Goal: Task Accomplishment & Management: Complete application form

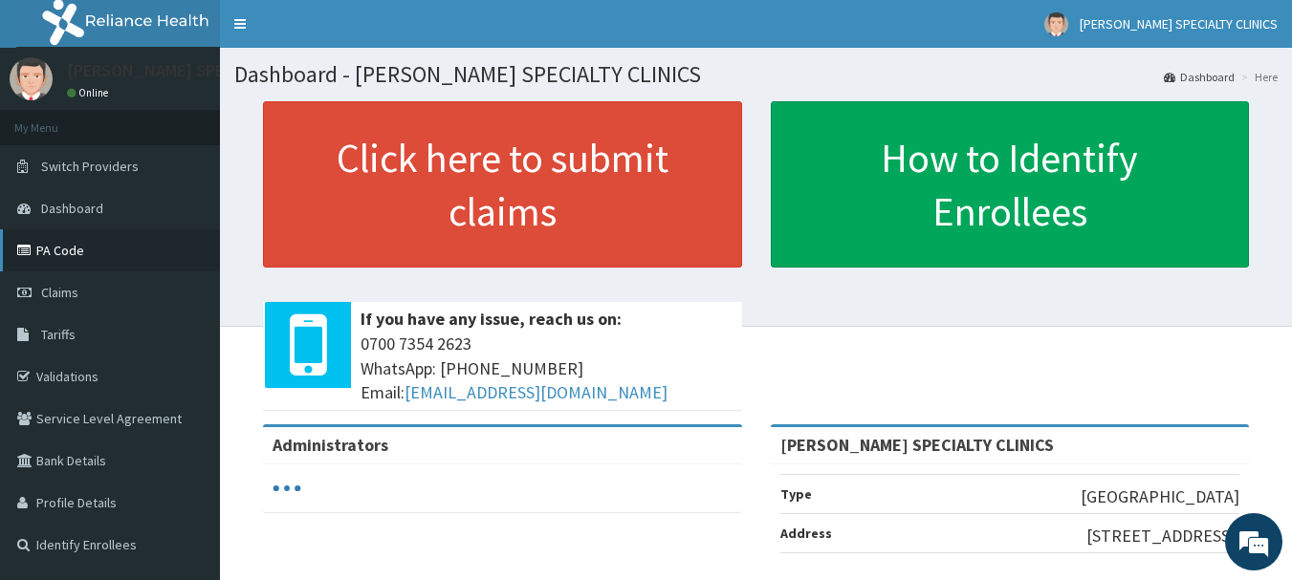
click at [91, 251] on link "PA Code" at bounding box center [110, 250] width 220 height 42
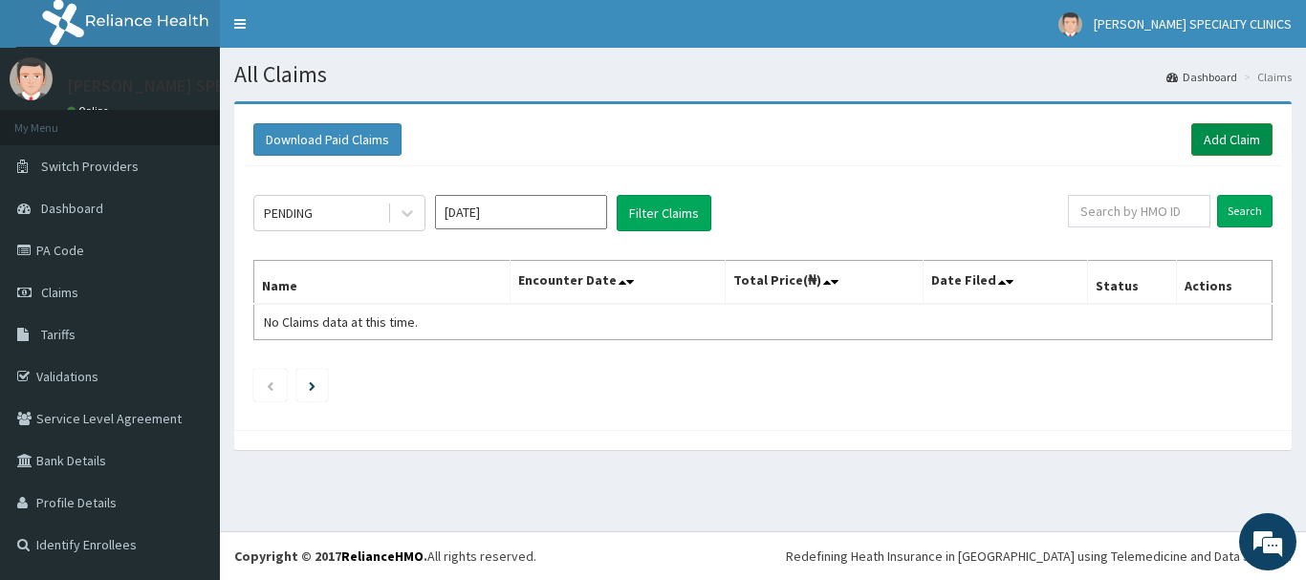
click at [1200, 144] on link "Add Claim" at bounding box center [1231, 139] width 81 height 33
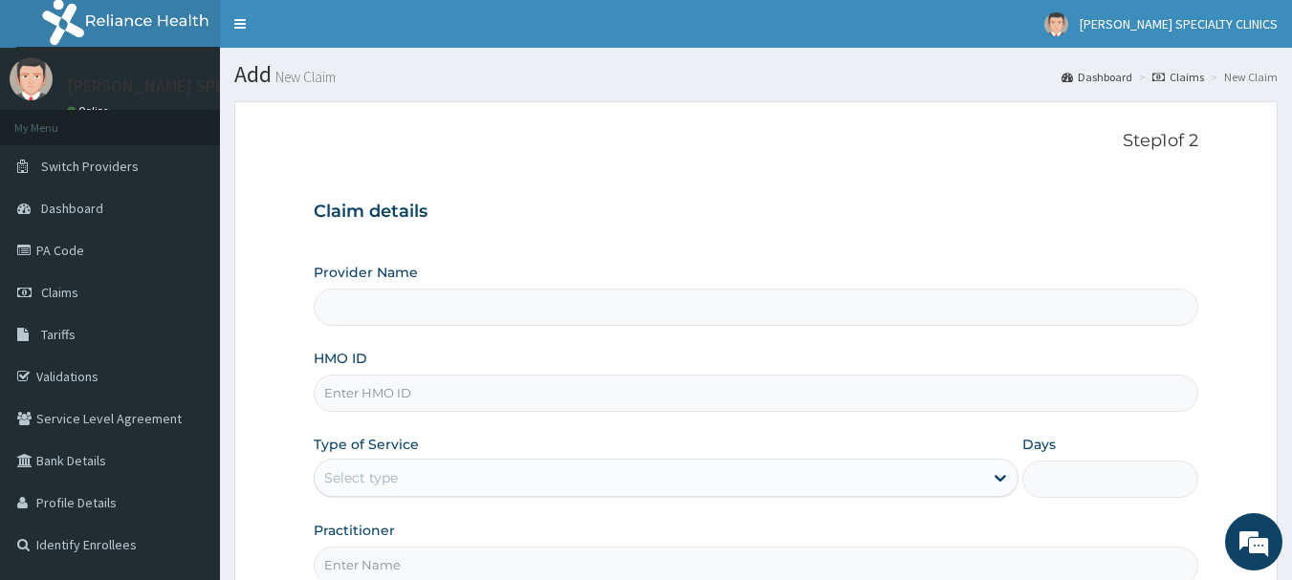
type input "[PERSON_NAME] SPECIALTY CLINICS"
click at [382, 394] on input "HMO ID" at bounding box center [756, 393] width 885 height 37
type input "CEE/10029/A"
click at [1004, 471] on icon at bounding box center [1000, 478] width 19 height 19
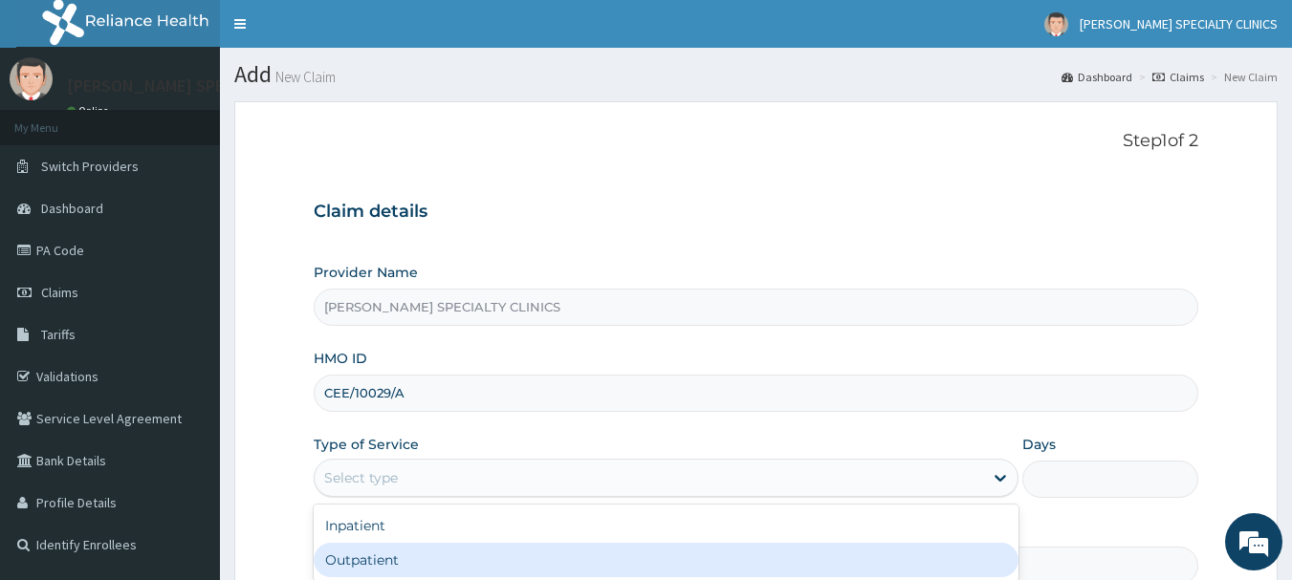
click at [858, 553] on div "Outpatient" at bounding box center [666, 560] width 705 height 34
type input "1"
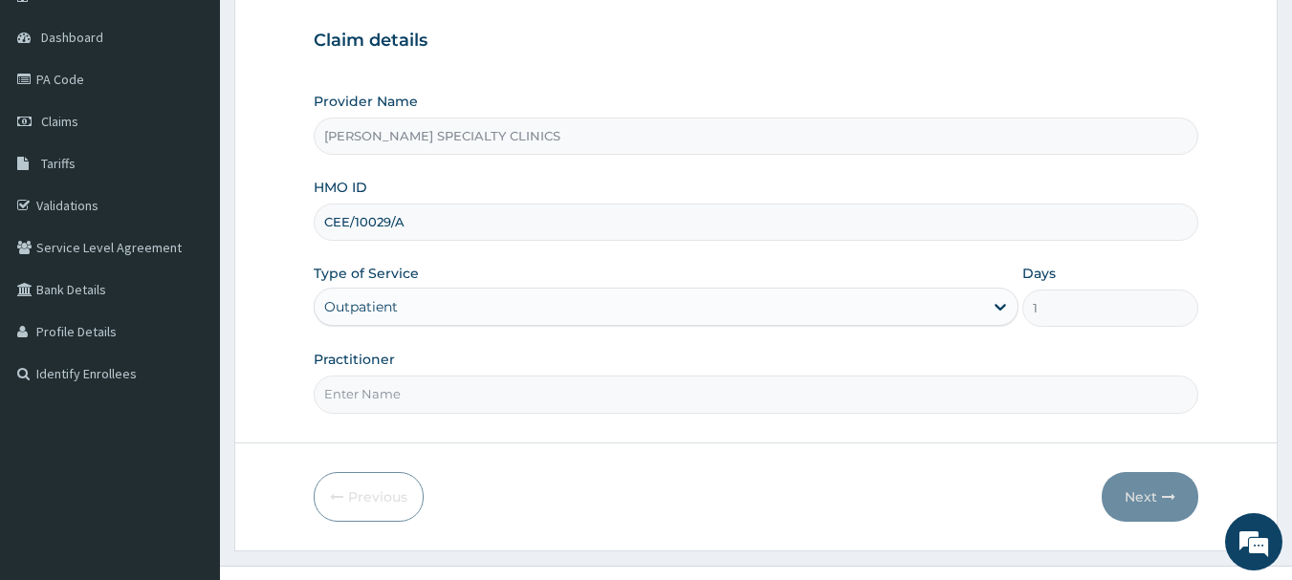
scroll to position [191, 0]
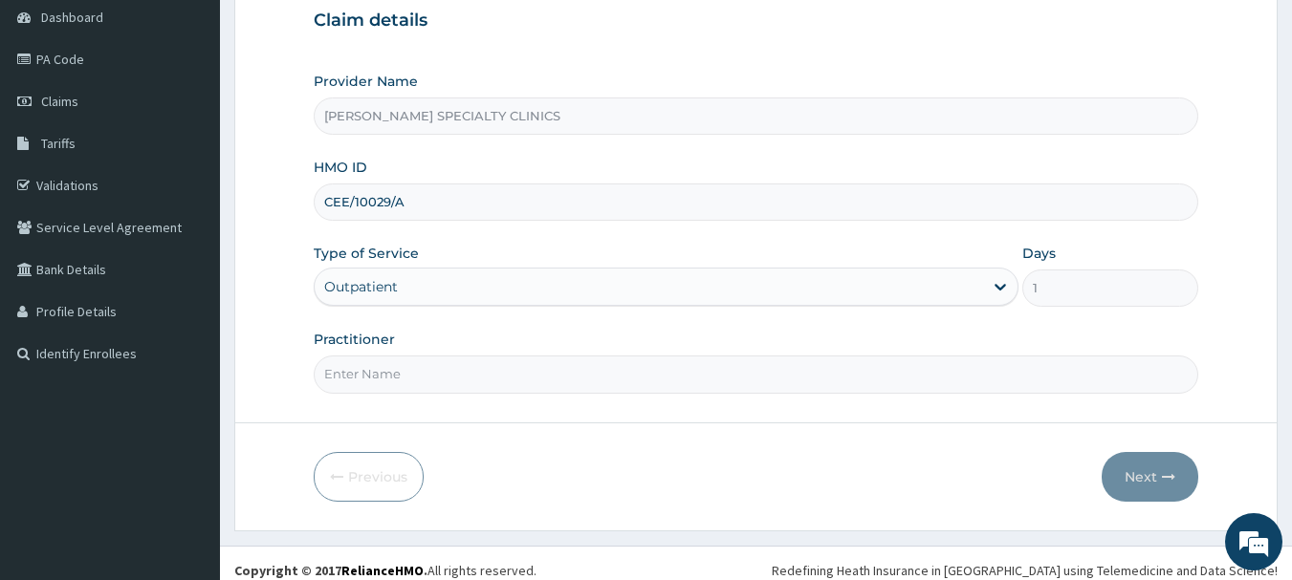
click at [452, 377] on input "Practitioner" at bounding box center [756, 374] width 885 height 37
type input "DR EKPUDU"
click at [1132, 485] on button "Next" at bounding box center [1150, 477] width 97 height 50
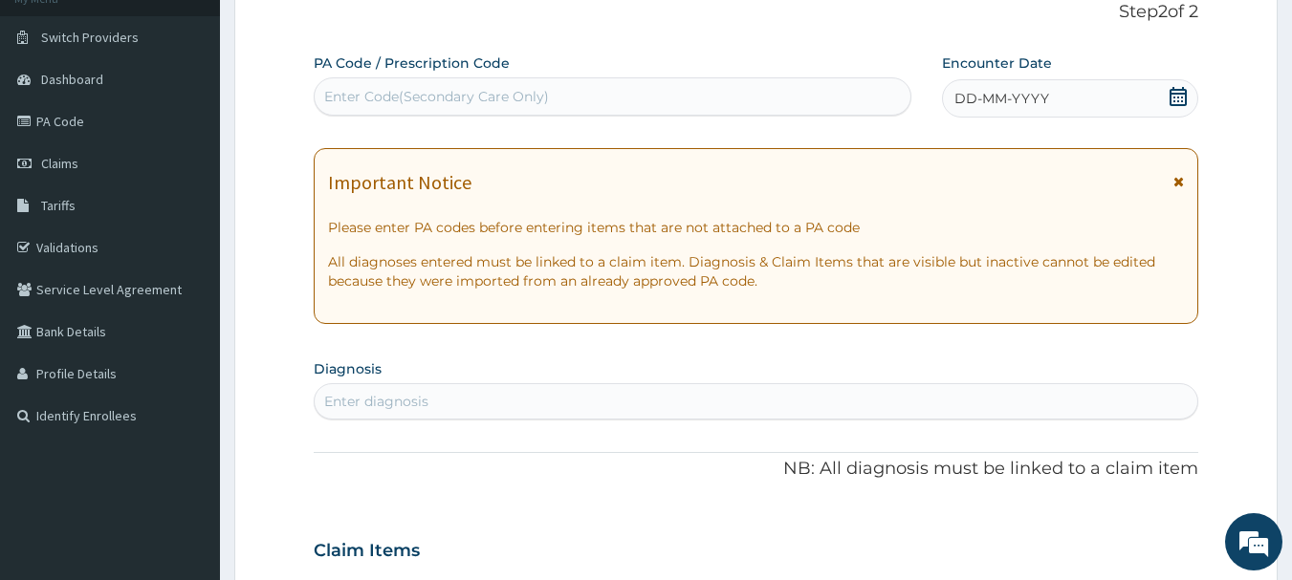
scroll to position [96, 0]
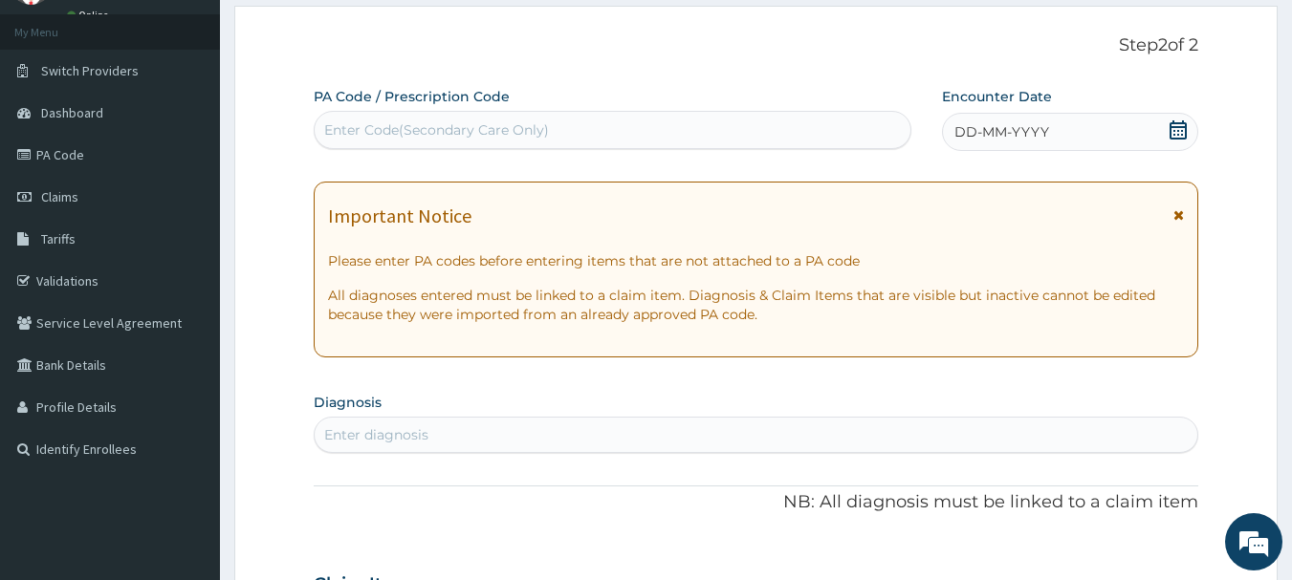
click at [375, 124] on div "Enter Code(Secondary Care Only)" at bounding box center [436, 129] width 225 height 19
paste input "PA/57B404"
type input "PA/57B404"
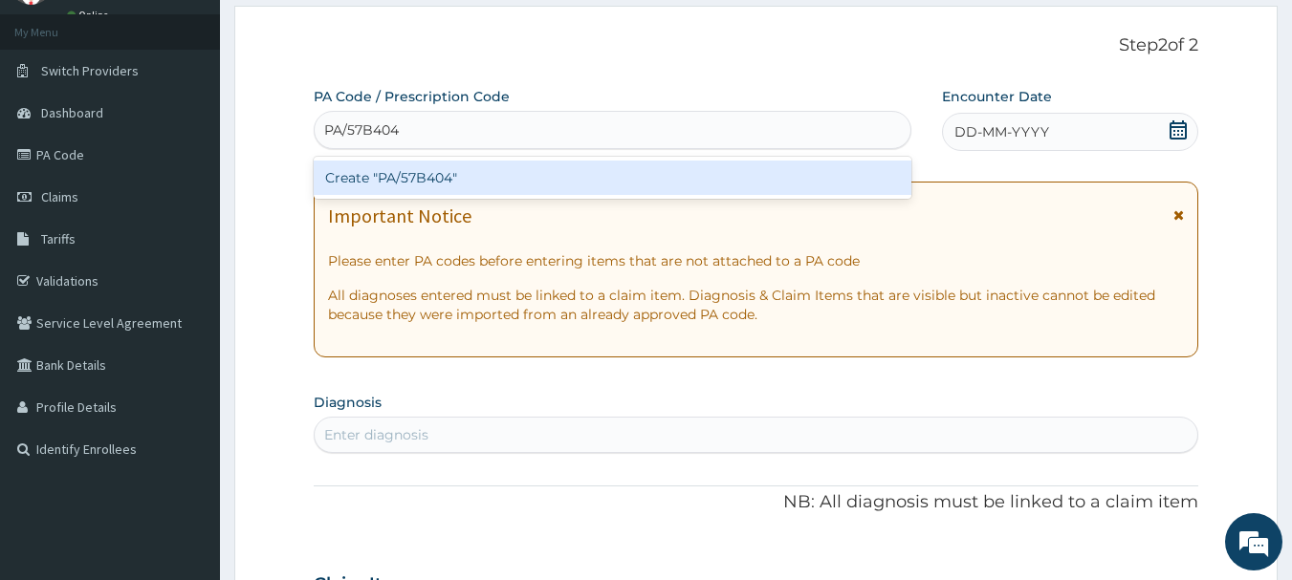
scroll to position [191, 0]
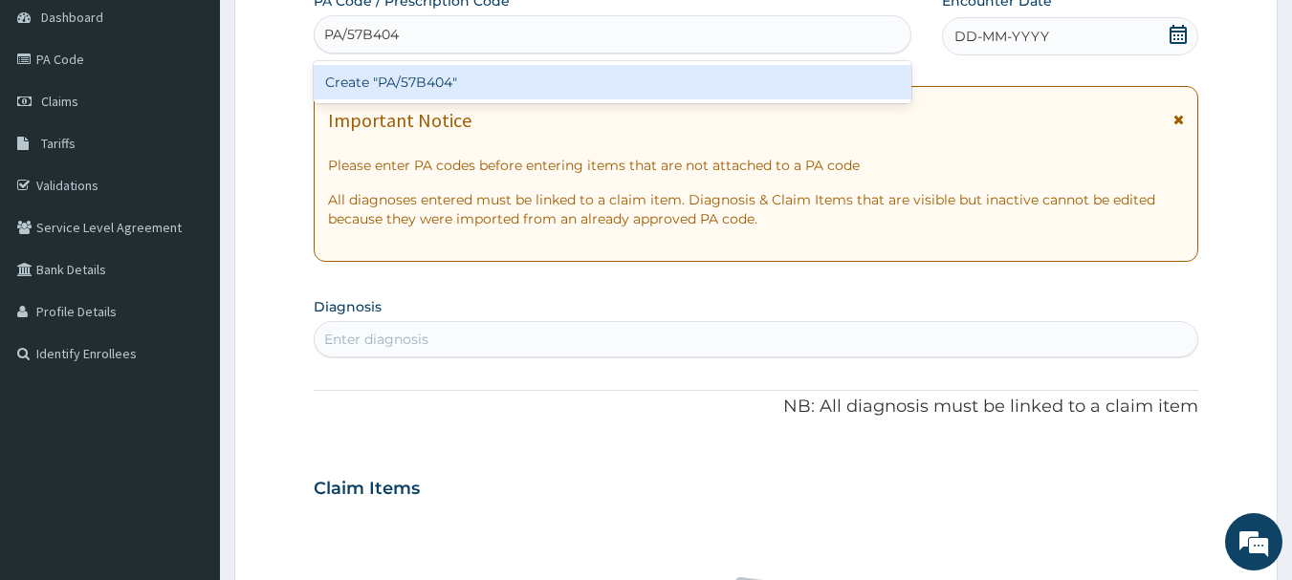
click at [836, 82] on div "Create "PA/57B404"" at bounding box center [613, 82] width 599 height 34
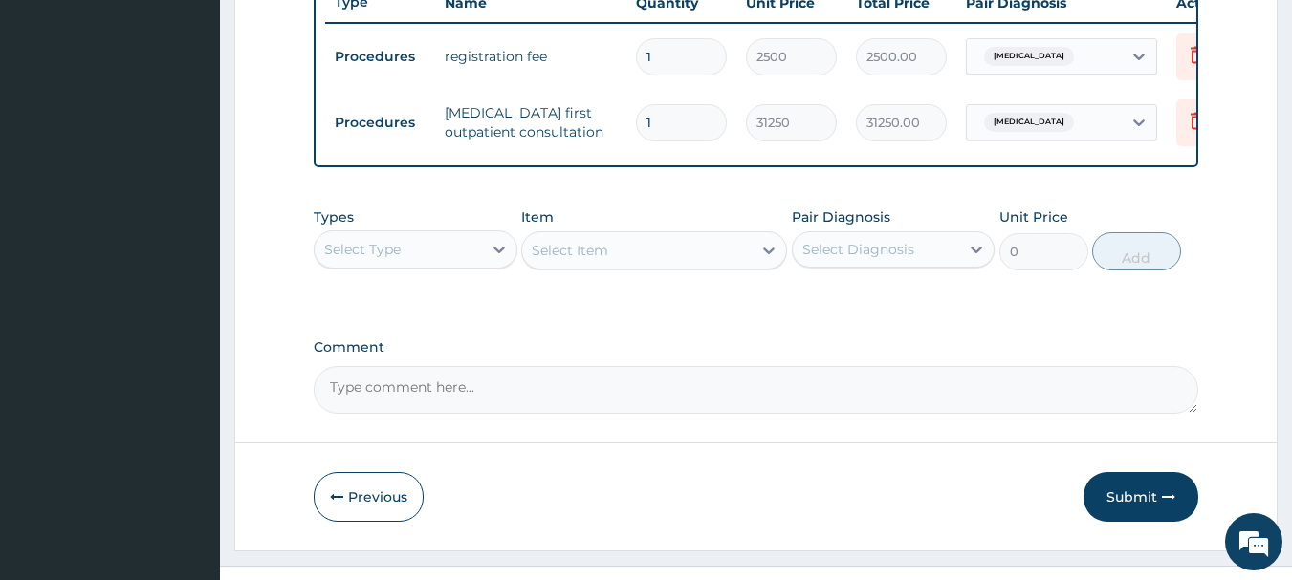
scroll to position [692, 0]
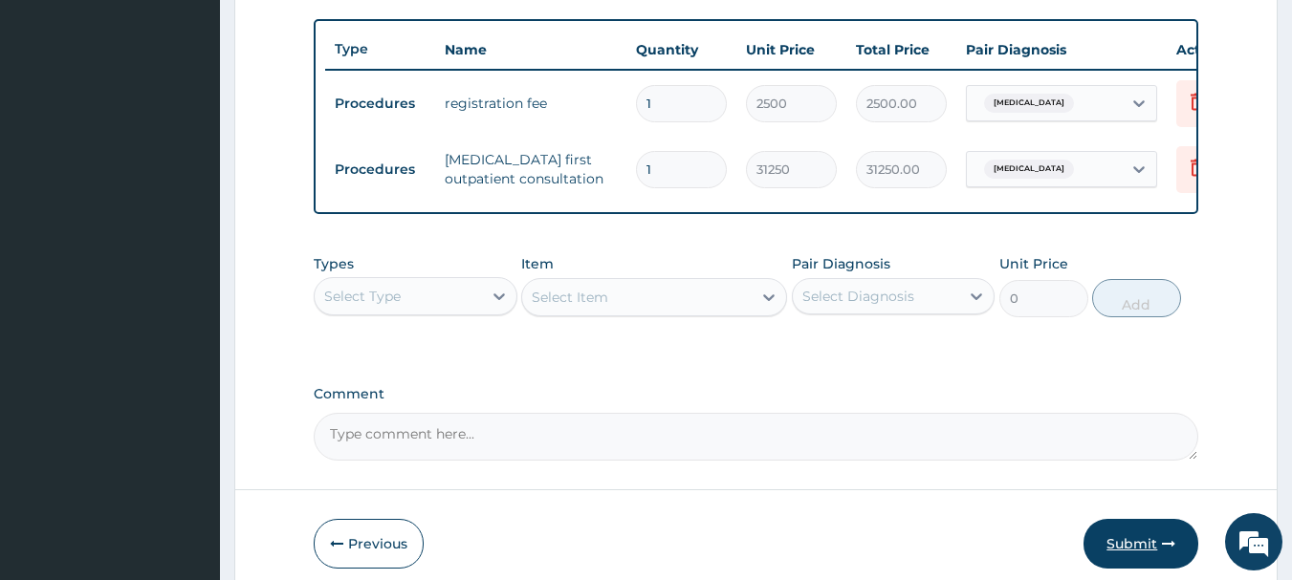
click at [1151, 548] on button "Submit" at bounding box center [1140, 544] width 115 height 50
